Goal: Navigation & Orientation: Go to known website

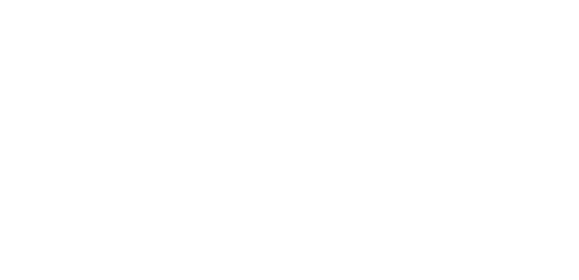
click at [343, 61] on div at bounding box center [289, 140] width 579 height 280
click at [35, 131] on div at bounding box center [289, 140] width 579 height 280
click at [135, 147] on main at bounding box center [289, 140] width 579 height 280
click at [176, 142] on div at bounding box center [289, 140] width 579 height 280
